Goal: Navigation & Orientation: Find specific page/section

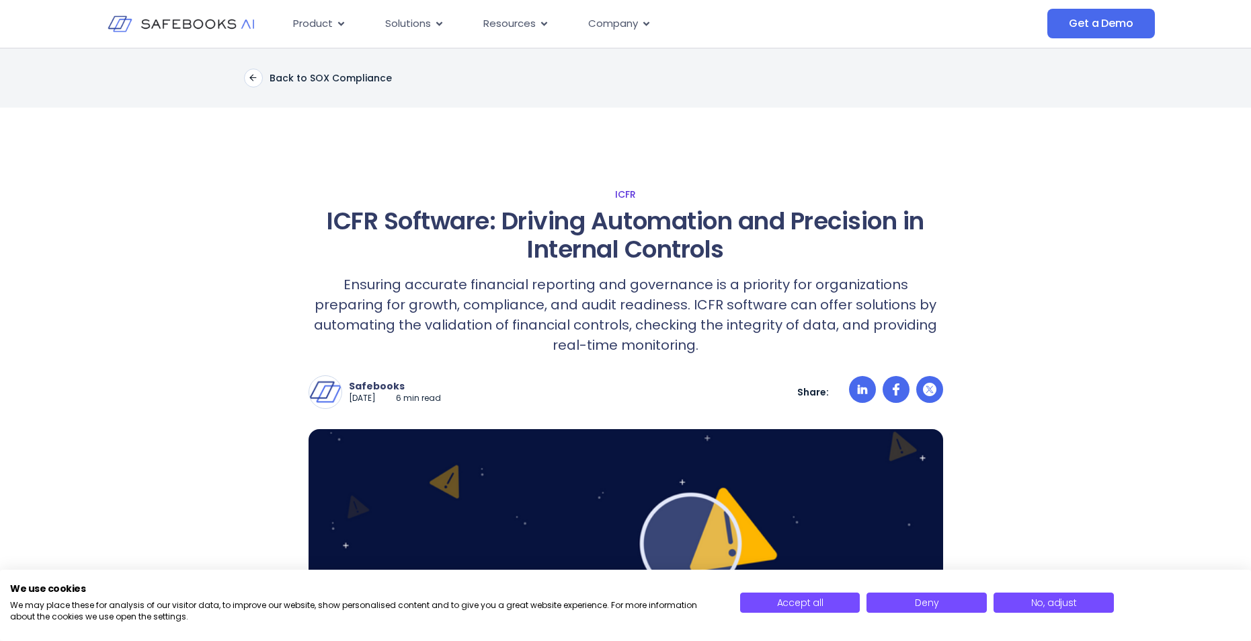
click at [625, 198] on link "ICFR" at bounding box center [626, 194] width 898 height 12
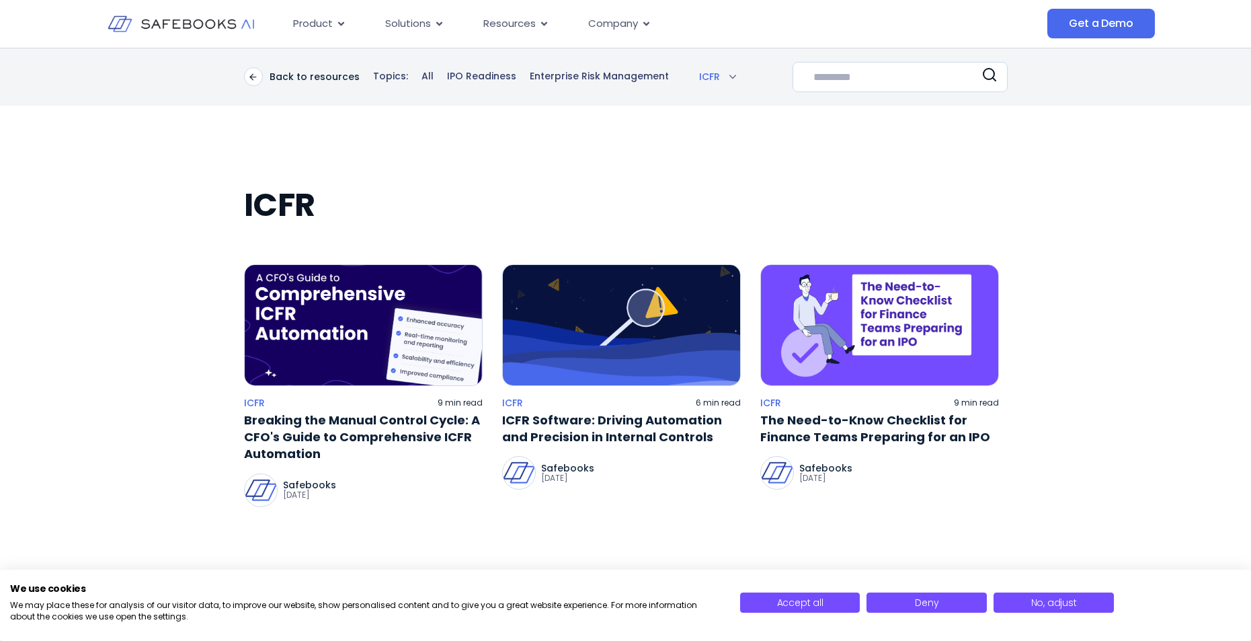
click at [295, 215] on h2 "ICFR" at bounding box center [626, 205] width 764 height 38
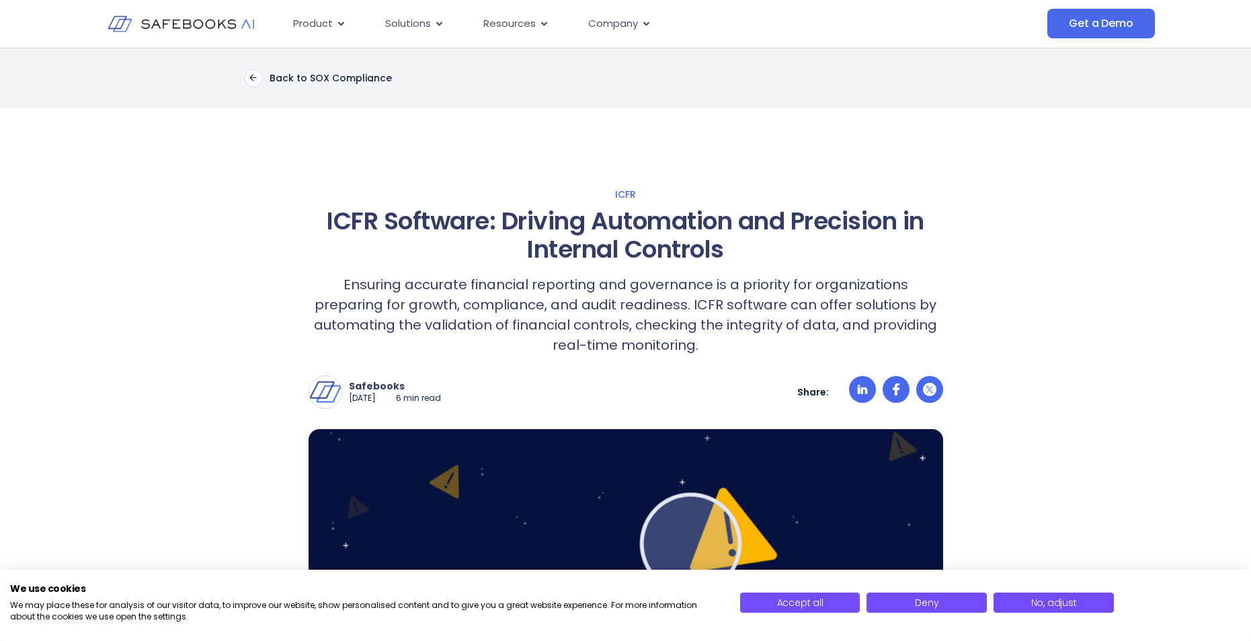
click at [149, 47] on div "Product Close Product Open Product Product Platform Overview Security [GEOGRAPH…" at bounding box center [617, 24] width 1076 height 48
click at [153, 30] on img at bounding box center [181, 24] width 147 height 42
